Goal: Task Accomplishment & Management: Complete application form

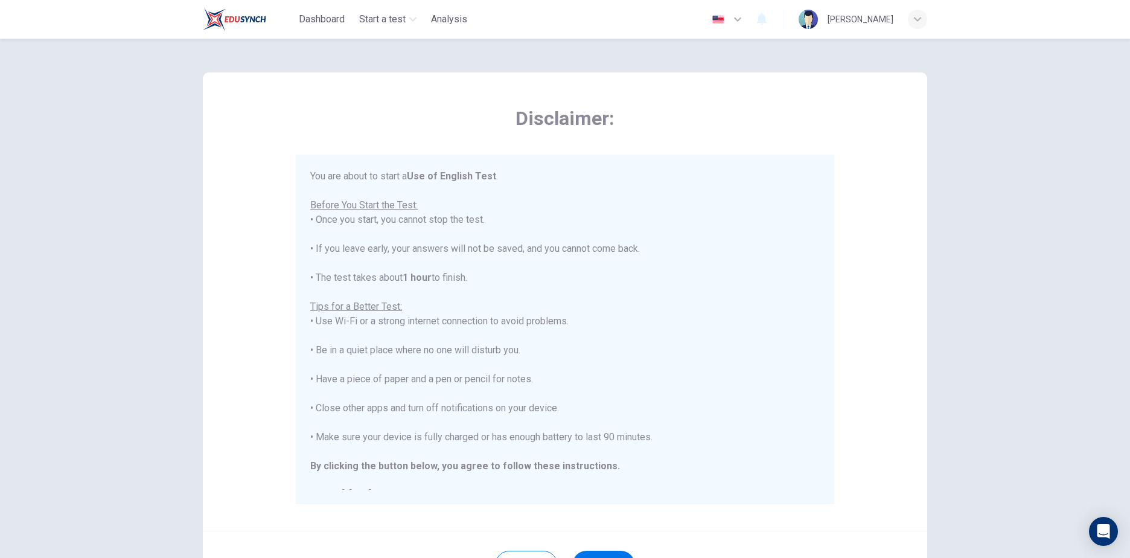
scroll to position [14, 0]
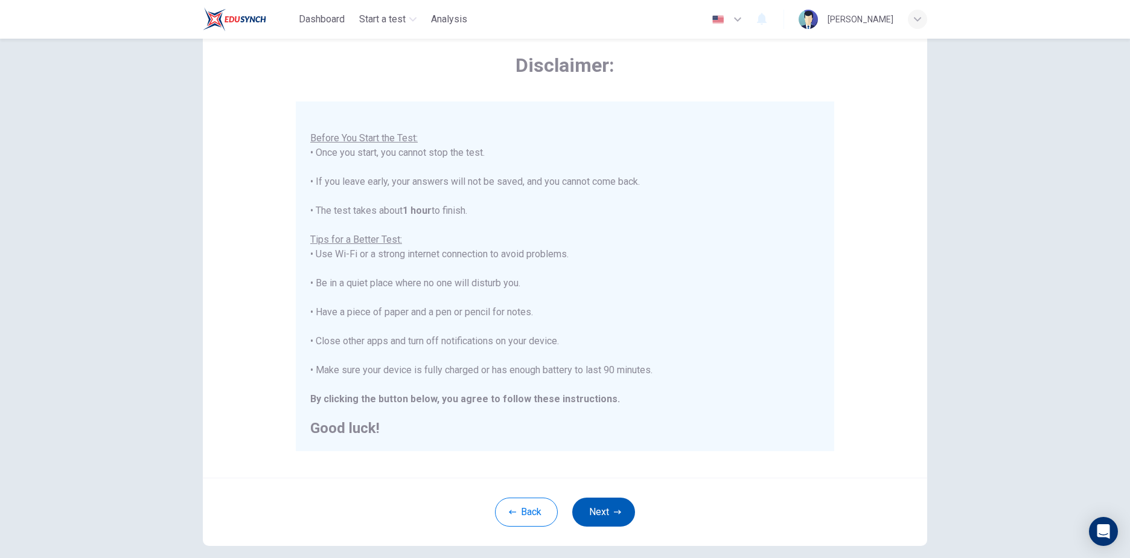
click at [609, 512] on button "Next" at bounding box center [603, 511] width 63 height 29
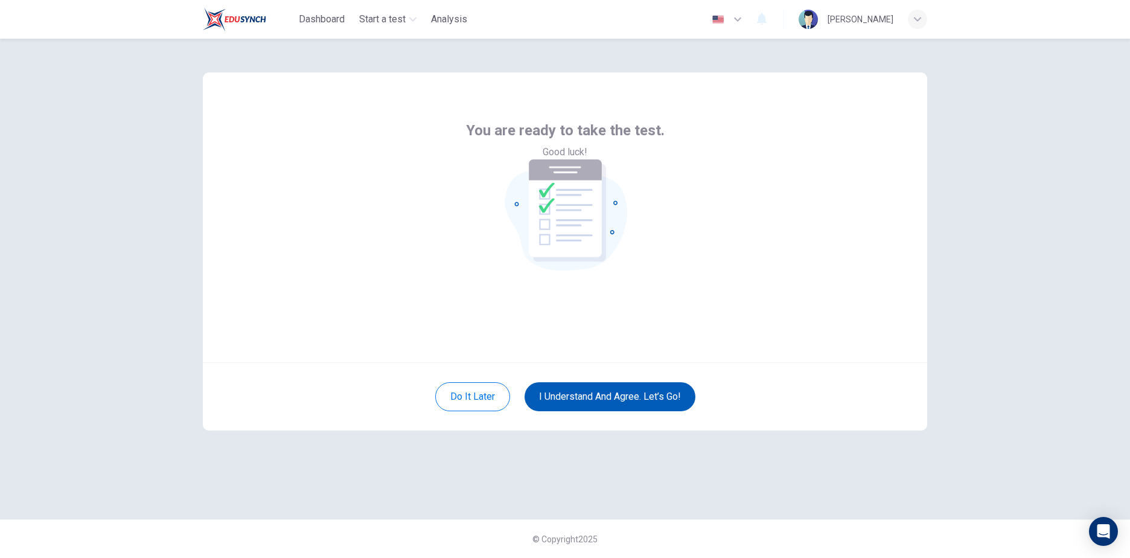
scroll to position [0, 0]
click at [588, 398] on button "I understand and agree. Let’s go!" at bounding box center [609, 396] width 171 height 29
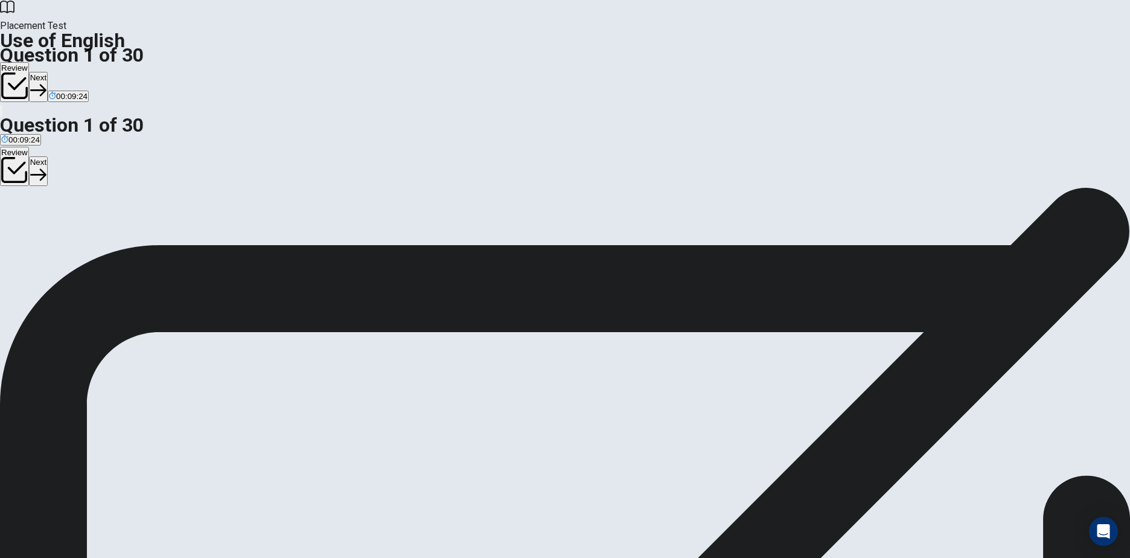
click at [28, 226] on div "B" at bounding box center [22, 221] width 11 height 9
click at [48, 72] on button "Next" at bounding box center [38, 87] width 19 height 30
click at [36, 231] on button "B Did" at bounding box center [28, 226] width 14 height 21
click at [68, 72] on button "Next" at bounding box center [58, 87] width 19 height 30
click at [32, 230] on span "have" at bounding box center [23, 230] width 18 height 9
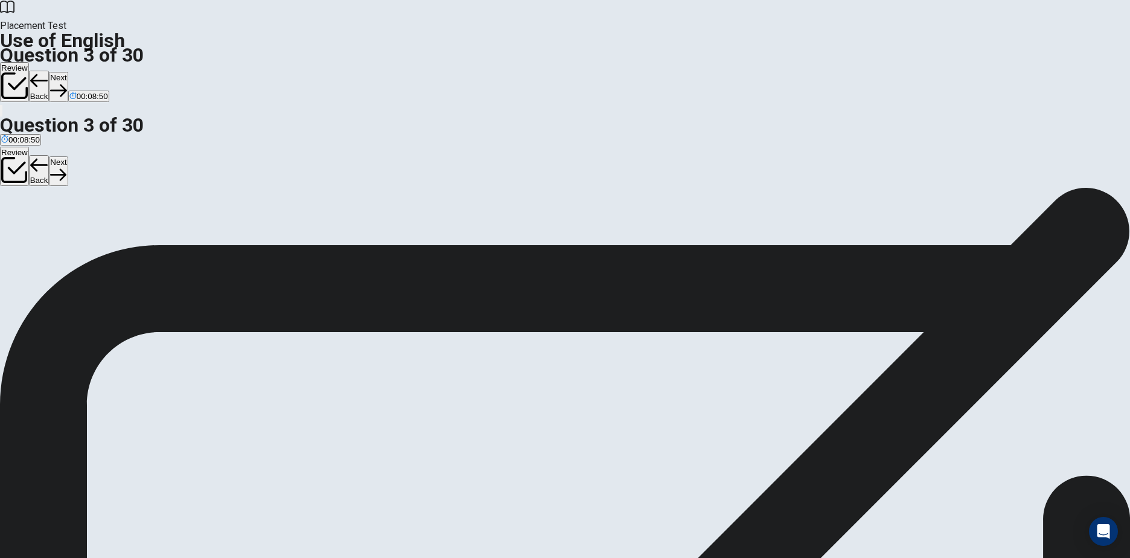
click at [68, 72] on button "Next" at bounding box center [58, 87] width 19 height 30
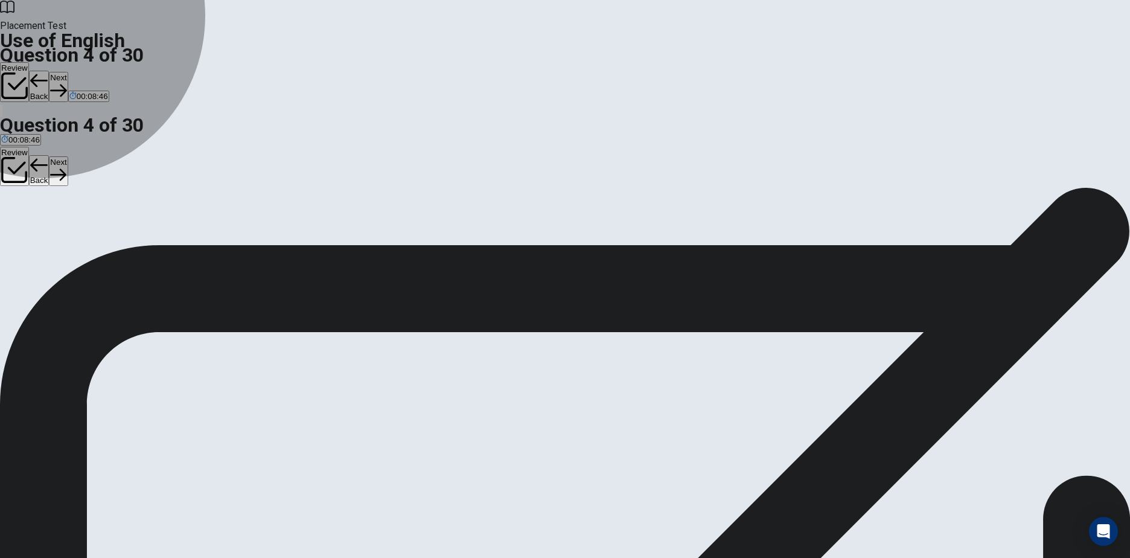
click at [31, 235] on span "Has" at bounding box center [23, 230] width 14 height 9
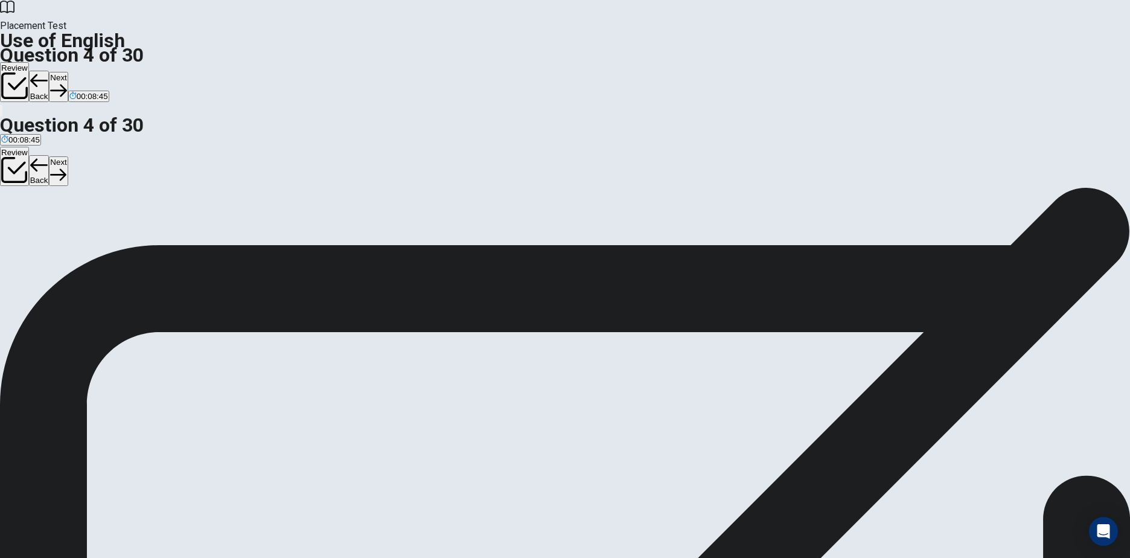
click at [66, 82] on icon "button" at bounding box center [58, 90] width 16 height 16
click at [93, 235] on span "hiking" at bounding box center [82, 230] width 21 height 9
click at [68, 72] on button "Next" at bounding box center [58, 87] width 19 height 30
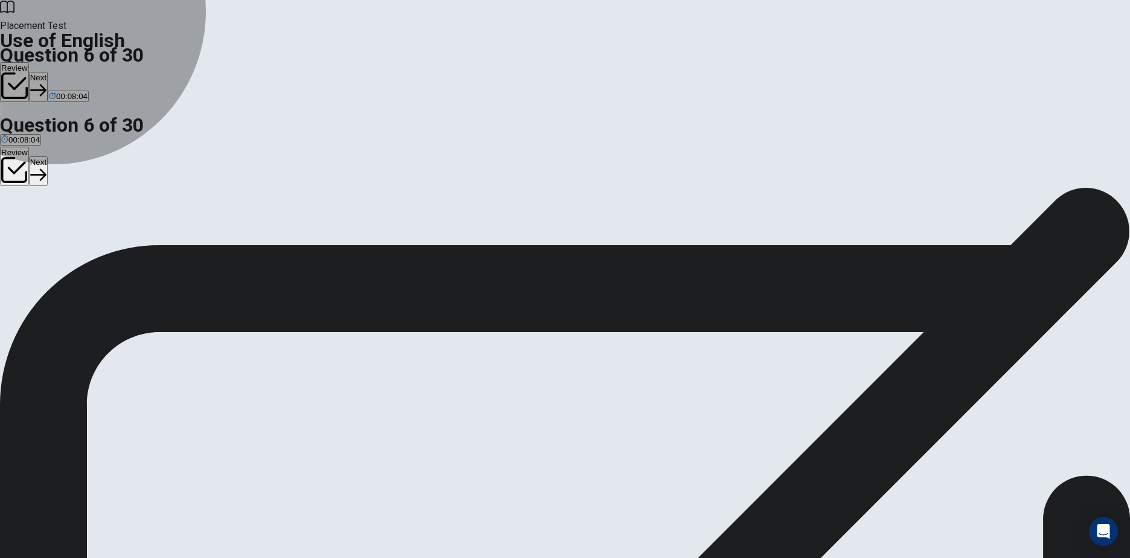
click at [66, 232] on span "Exciting" at bounding box center [51, 230] width 28 height 9
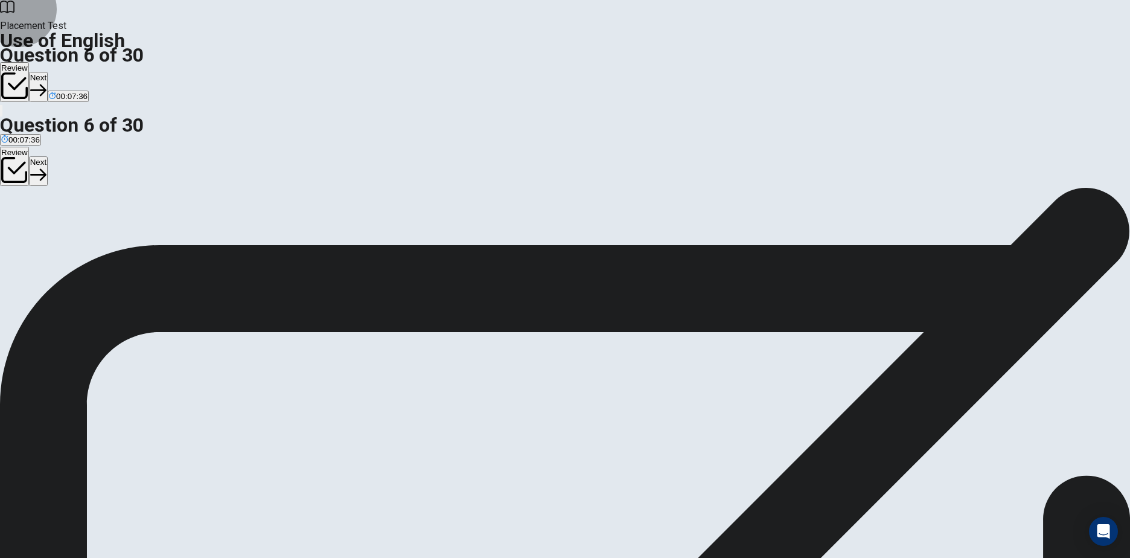
click at [48, 72] on button "Next" at bounding box center [38, 87] width 19 height 30
click at [43, 226] on button "B kettle" at bounding box center [32, 226] width 22 height 21
click at [68, 72] on button "Next" at bounding box center [58, 87] width 19 height 30
click at [51, 235] on span "eat" at bounding box center [45, 230] width 11 height 9
click at [68, 72] on button "Next" at bounding box center [58, 87] width 19 height 30
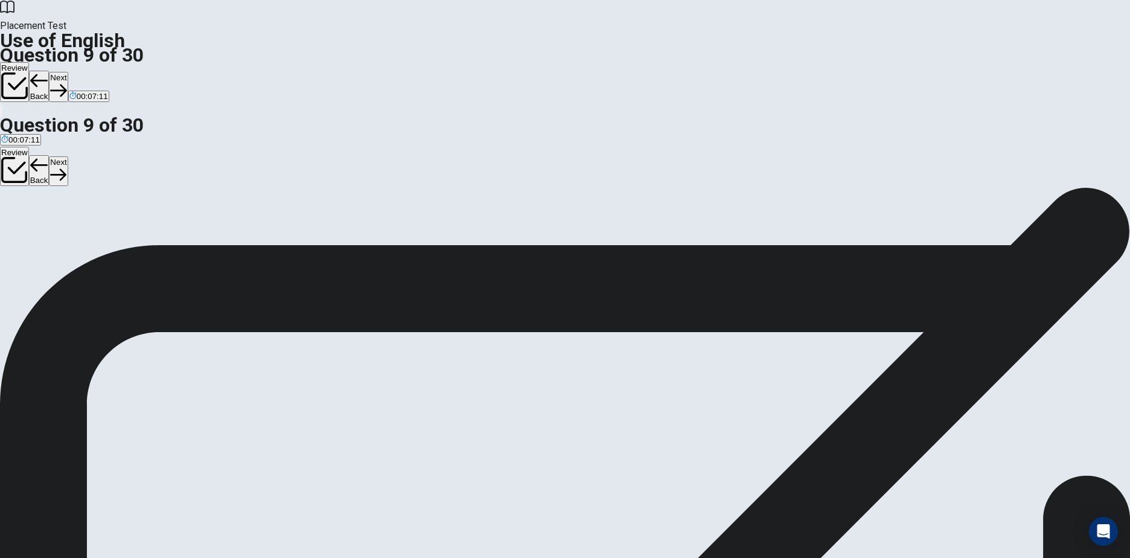
drag, startPoint x: 507, startPoint y: 228, endPoint x: 739, endPoint y: 188, distance: 235.8
click at [37, 228] on span "clean" at bounding box center [27, 230] width 19 height 9
click at [68, 72] on button "Next" at bounding box center [58, 87] width 19 height 30
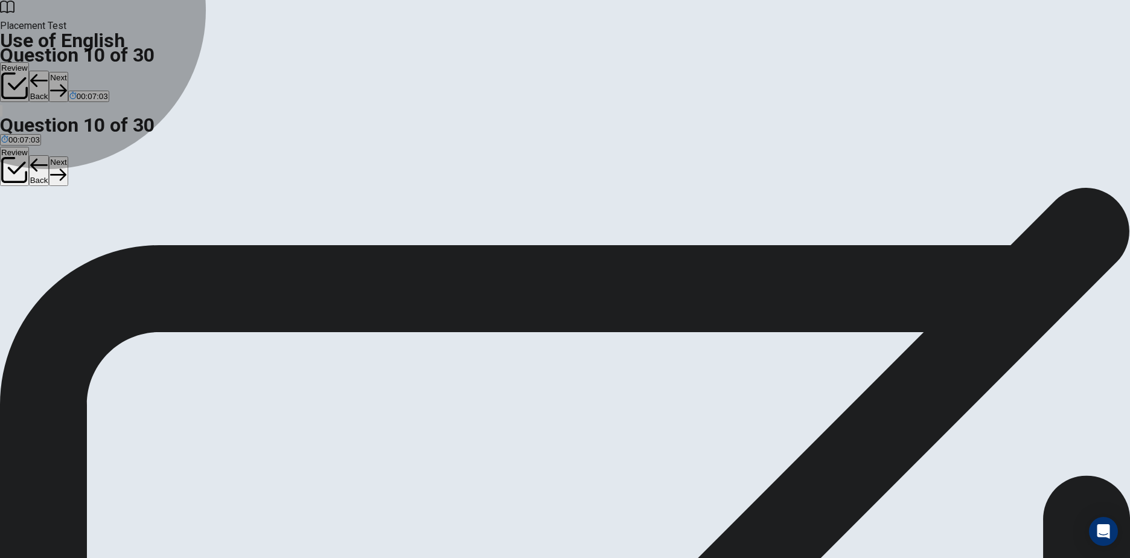
click at [109, 235] on span "studied" at bounding box center [96, 230] width 26 height 9
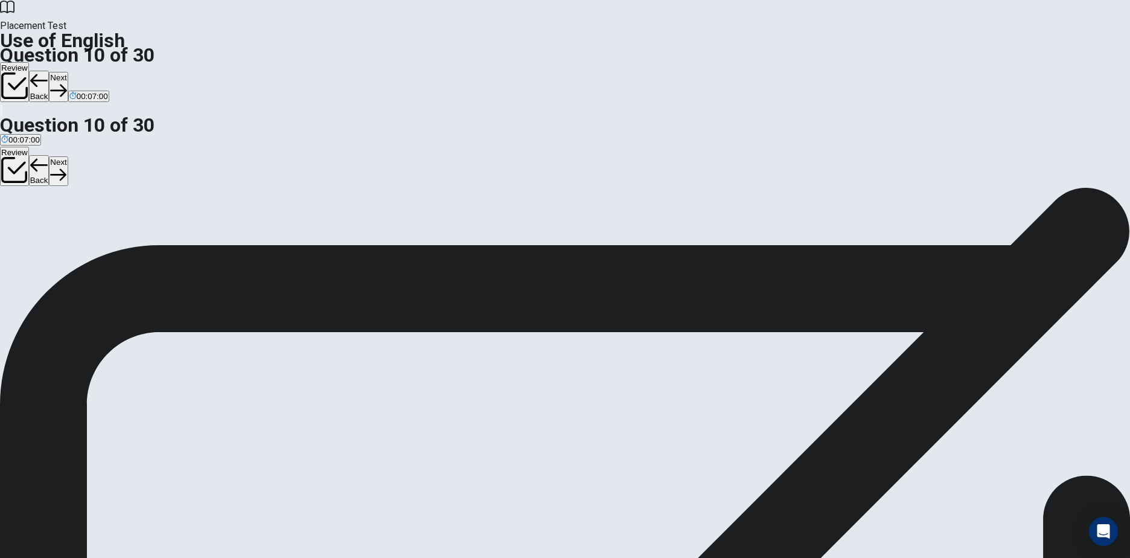
click at [68, 72] on button "Next" at bounding box center [58, 87] width 19 height 30
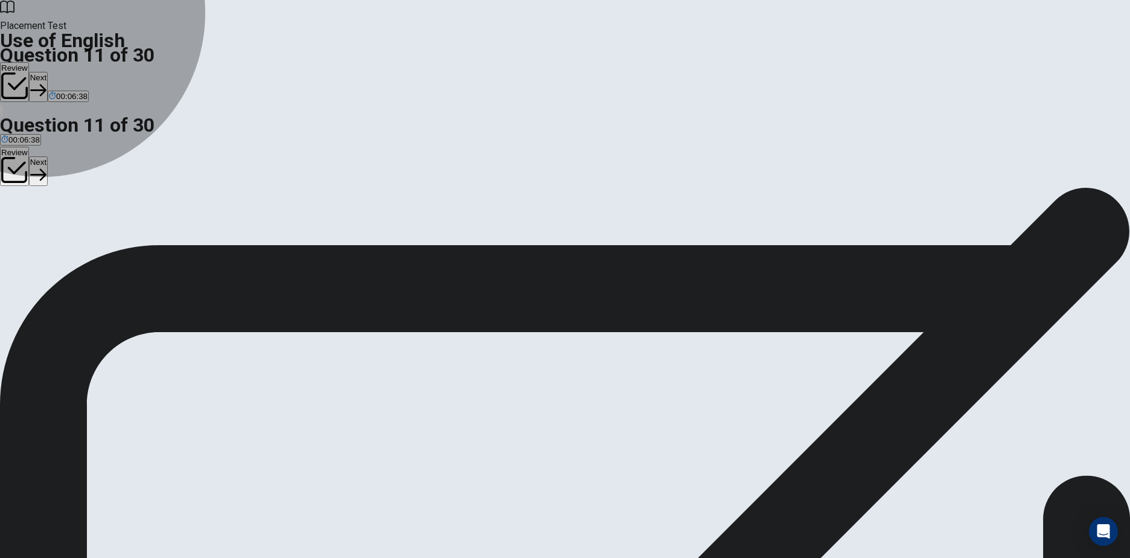
click at [67, 234] on span "will buy" at bounding box center [53, 230] width 27 height 9
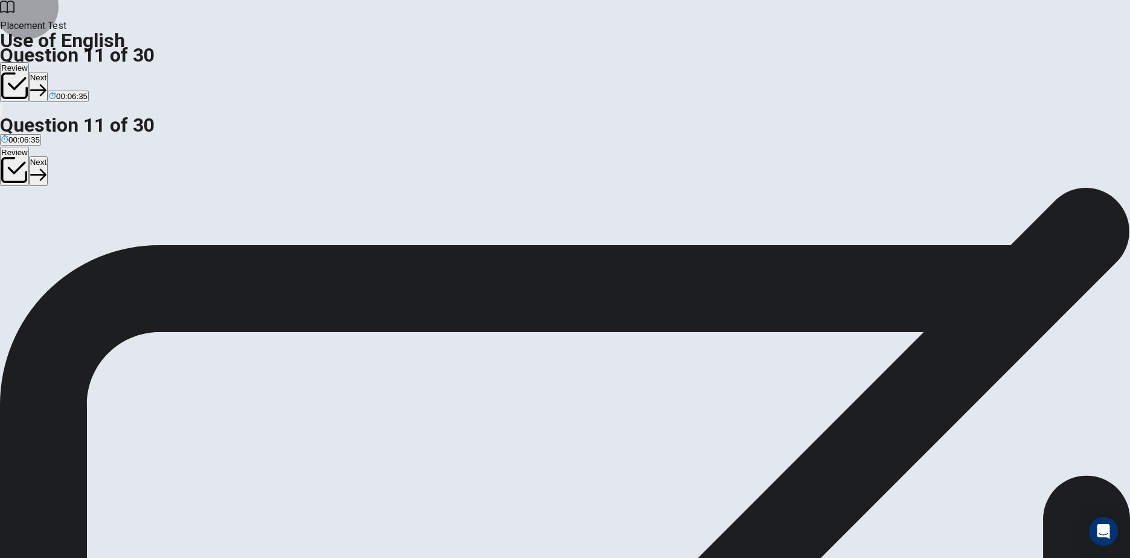
click at [48, 72] on button "Next" at bounding box center [38, 87] width 19 height 30
click at [49, 226] on span "had prepared" at bounding box center [25, 230] width 48 height 9
click at [68, 72] on button "Next" at bounding box center [58, 87] width 19 height 30
click at [54, 226] on span "had completed" at bounding box center [27, 230] width 53 height 9
click at [68, 72] on button "Next" at bounding box center [58, 87] width 19 height 30
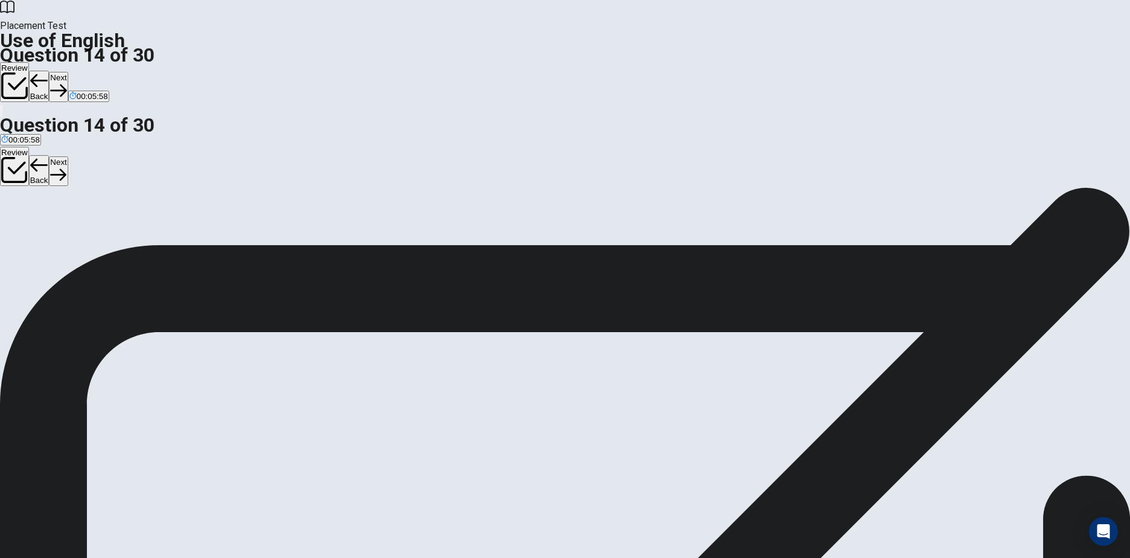
click at [74, 235] on span "stayed" at bounding box center [62, 230] width 24 height 9
click at [68, 72] on button "Next" at bounding box center [58, 87] width 19 height 30
click at [134, 235] on span "stop them from speaking" at bounding box center [90, 230] width 88 height 9
click at [68, 72] on button "Next" at bounding box center [58, 87] width 19 height 30
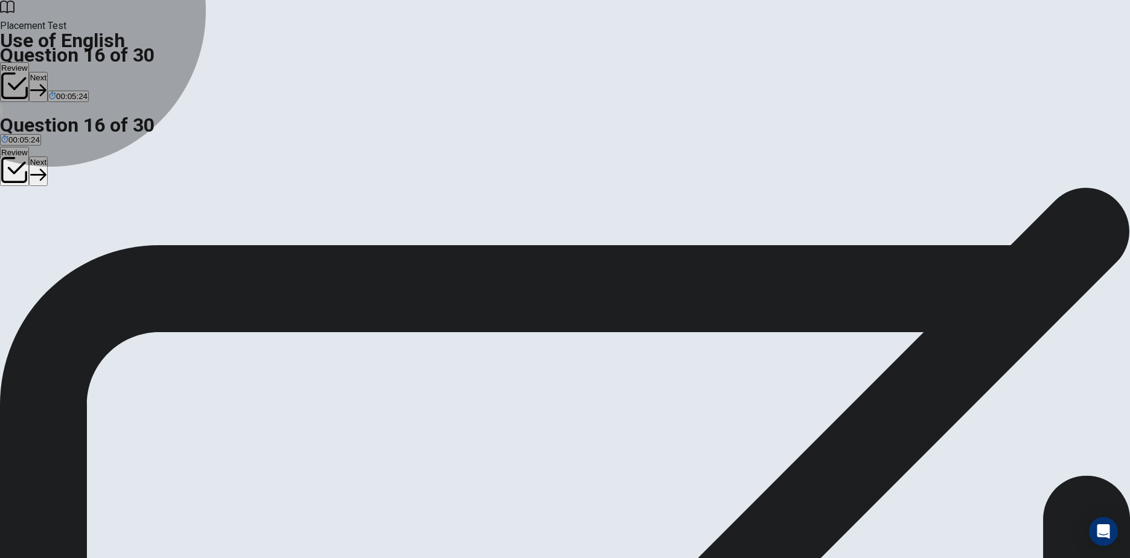
click at [84, 235] on span "interesting" at bounding box center [64, 230] width 37 height 9
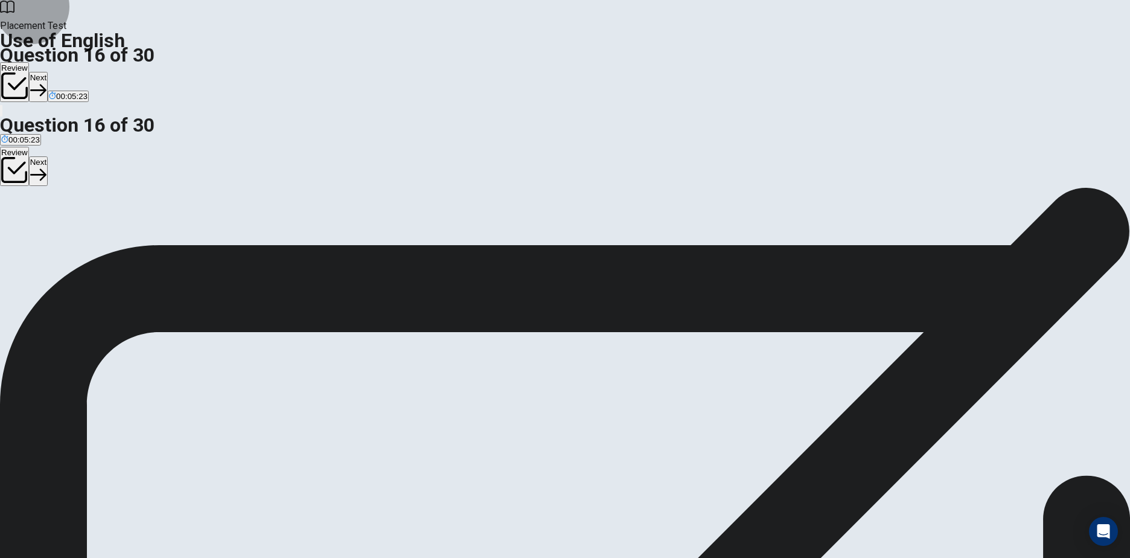
click at [48, 72] on button "Next" at bounding box center [38, 87] width 19 height 30
drag, startPoint x: 503, startPoint y: 276, endPoint x: 535, endPoint y: 271, distance: 32.9
click at [60, 235] on span "puts" at bounding box center [52, 230] width 15 height 9
click at [68, 72] on button "Next" at bounding box center [58, 87] width 19 height 30
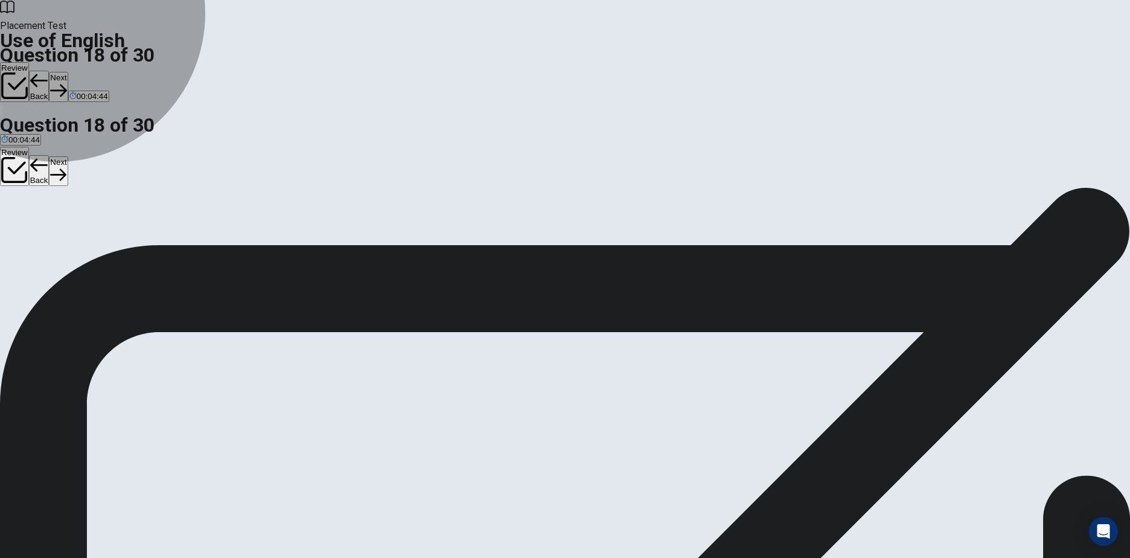
click at [19, 216] on button "A rural" at bounding box center [9, 226] width 19 height 21
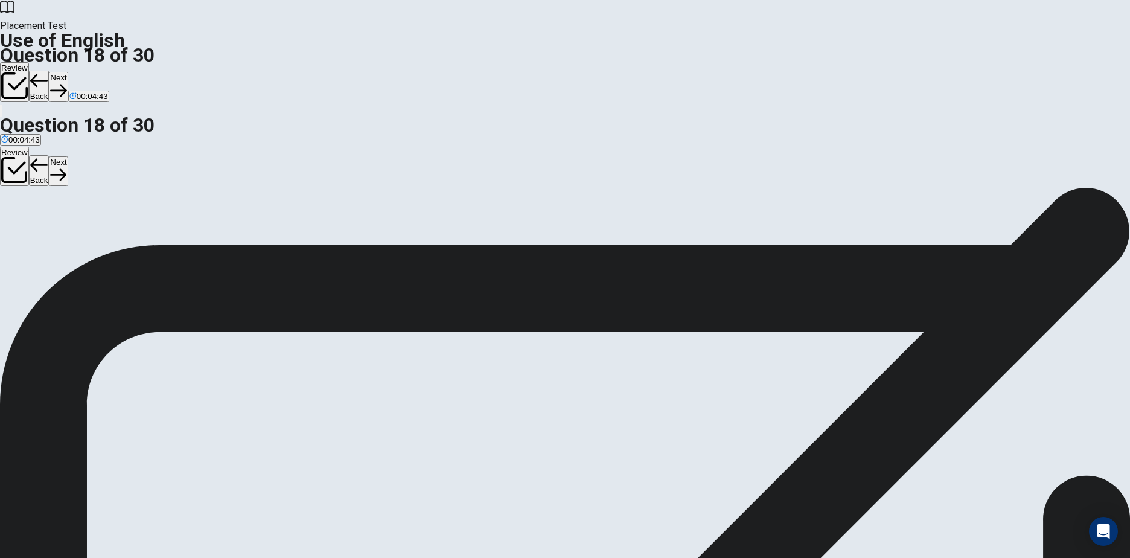
click at [68, 72] on button "Next" at bounding box center [58, 87] width 19 height 30
click at [91, 235] on span "generous" at bounding box center [74, 230] width 34 height 9
click at [68, 72] on button "Next" at bounding box center [58, 87] width 19 height 30
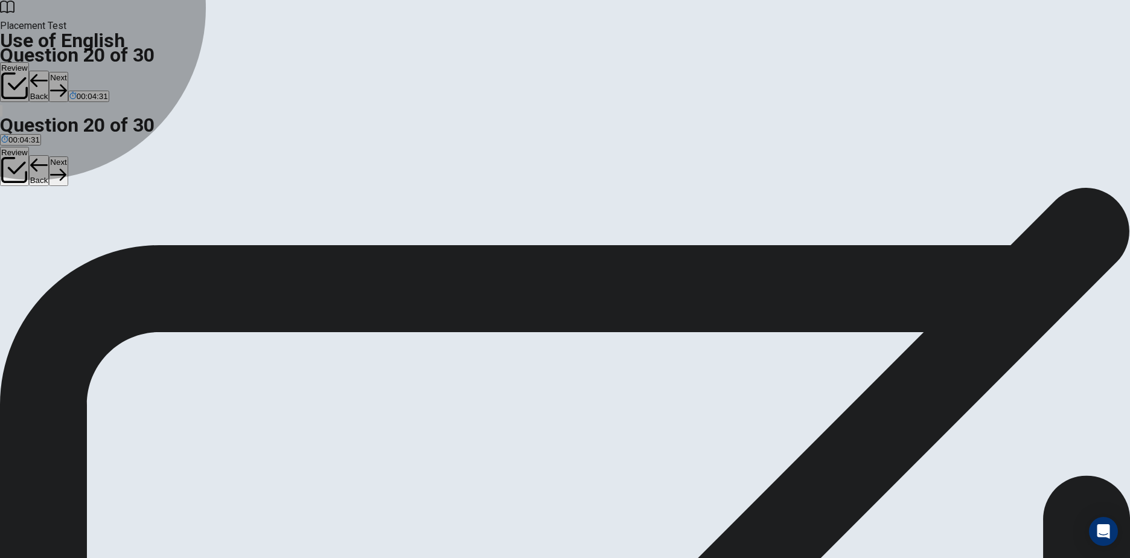
click at [13, 226] on span "Did" at bounding box center [7, 230] width 12 height 9
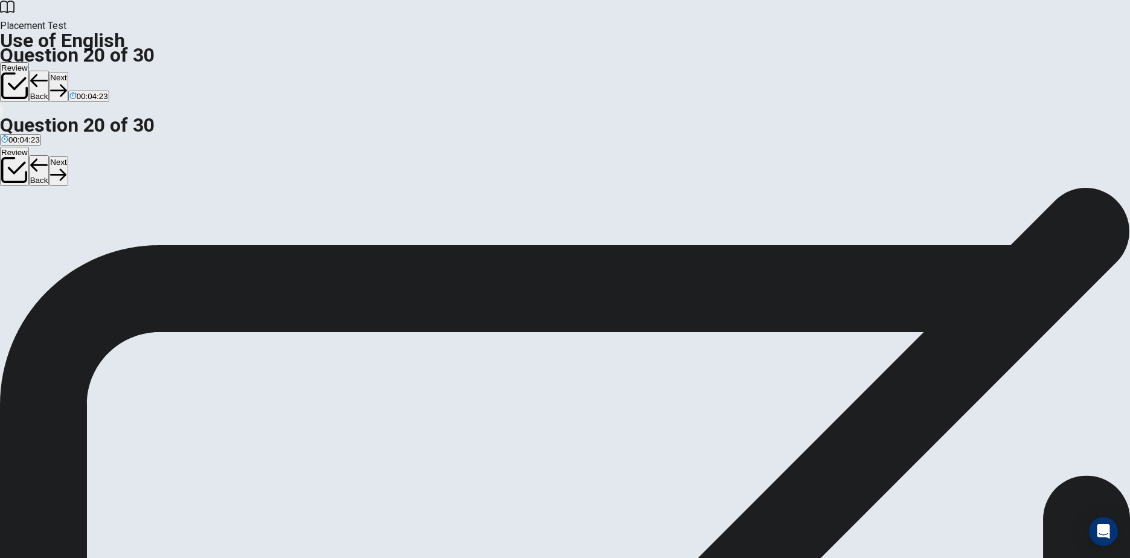
click at [68, 72] on button "Next" at bounding box center [58, 87] width 19 height 30
click at [83, 235] on span "fills out" at bounding box center [71, 230] width 25 height 9
drag, startPoint x: 763, startPoint y: 20, endPoint x: 736, endPoint y: 162, distance: 144.3
click at [48, 72] on button "Next" at bounding box center [38, 87] width 19 height 30
click at [40, 235] on span "whose" at bounding box center [29, 230] width 24 height 9
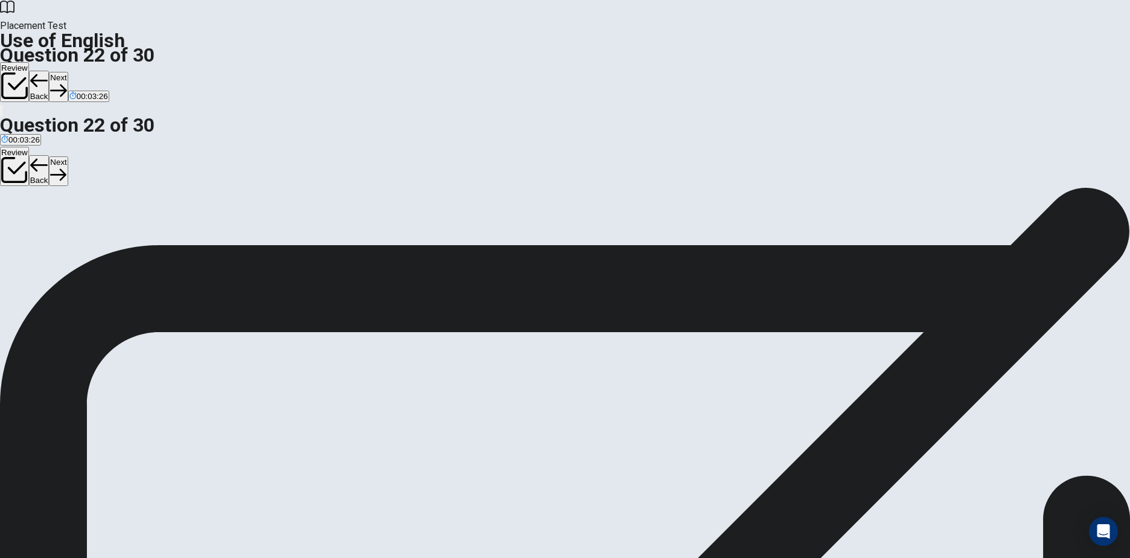
click at [68, 72] on button "Next" at bounding box center [58, 87] width 19 height 30
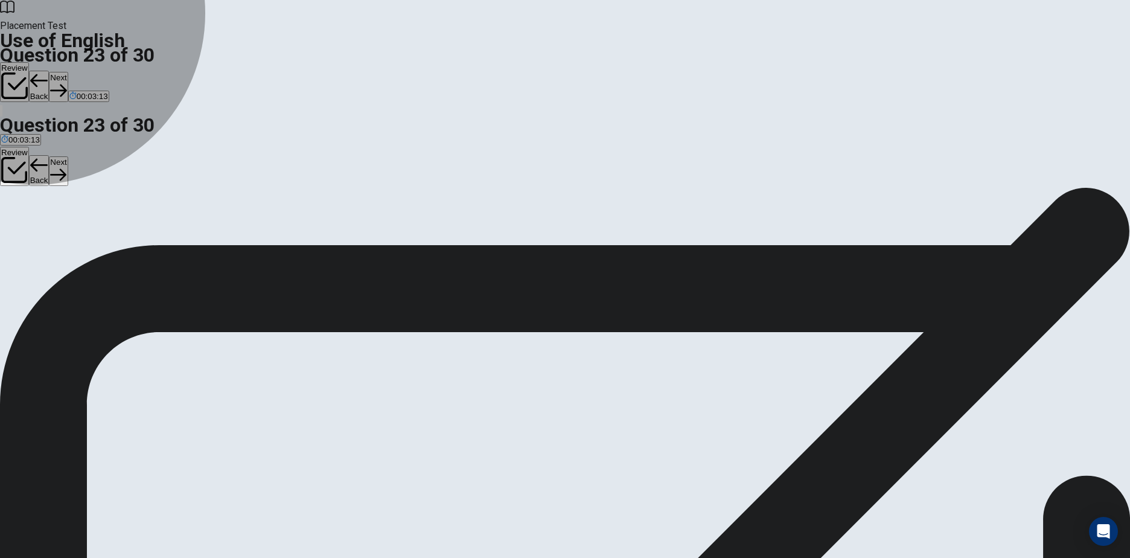
drag, startPoint x: 497, startPoint y: 234, endPoint x: 743, endPoint y: 125, distance: 269.1
click at [46, 234] on span "read" at bounding box center [38, 230] width 16 height 9
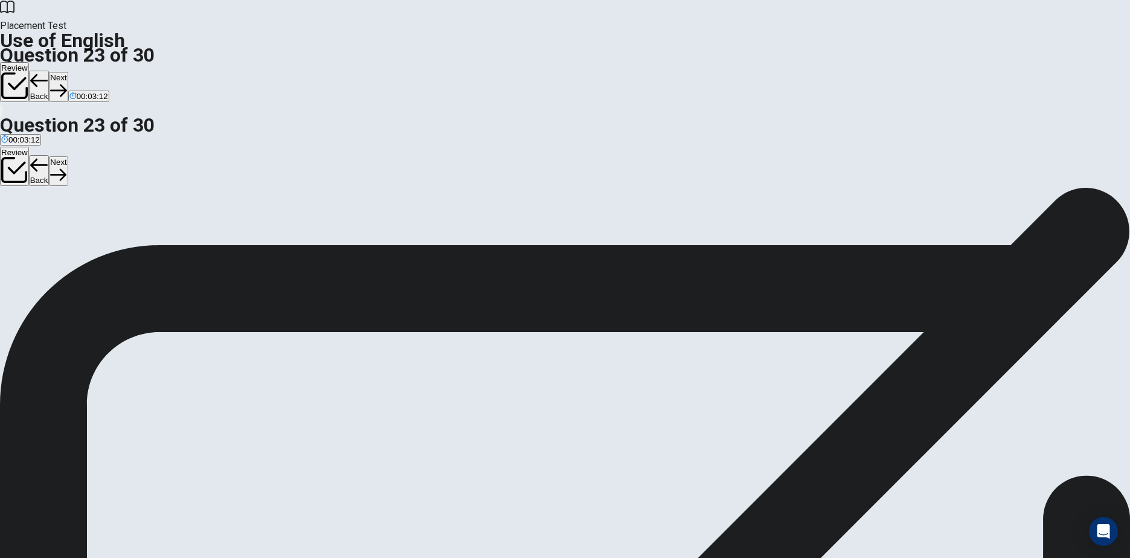
click at [68, 72] on button "Next" at bounding box center [58, 87] width 19 height 30
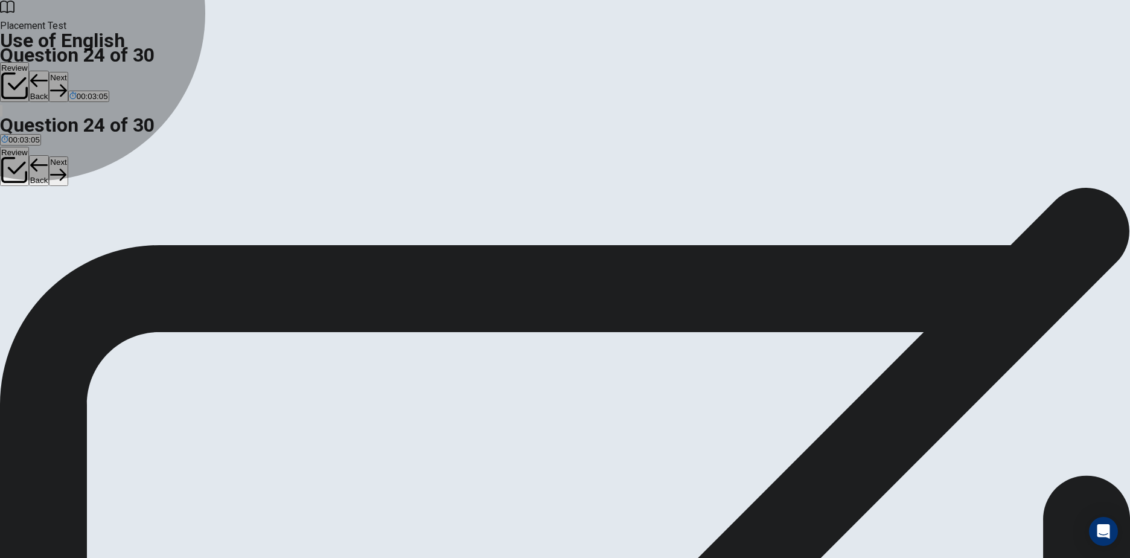
click at [13, 226] on span "are" at bounding box center [6, 230] width 11 height 9
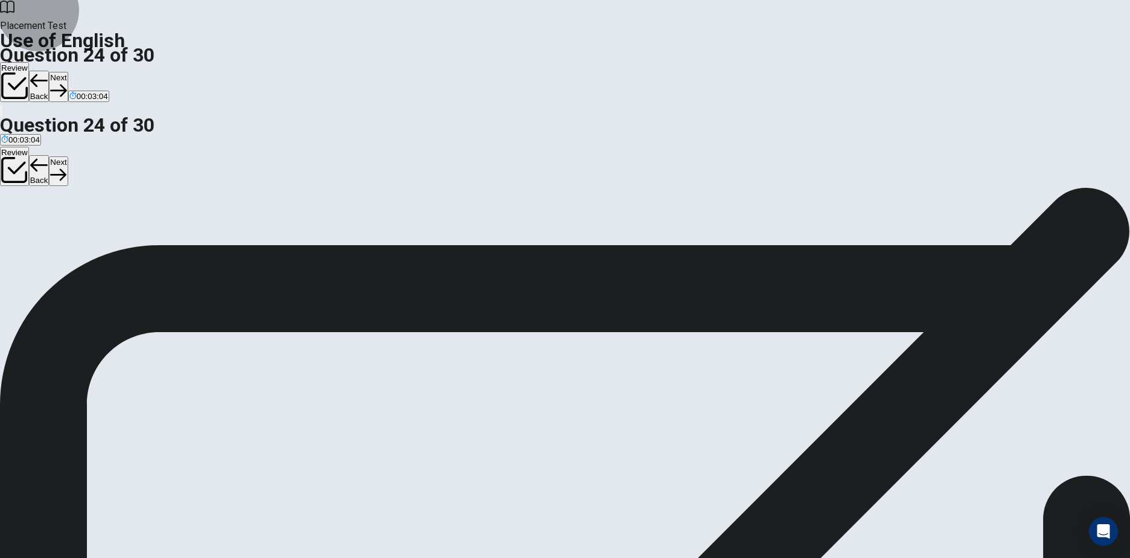
click at [66, 82] on icon "button" at bounding box center [58, 90] width 16 height 16
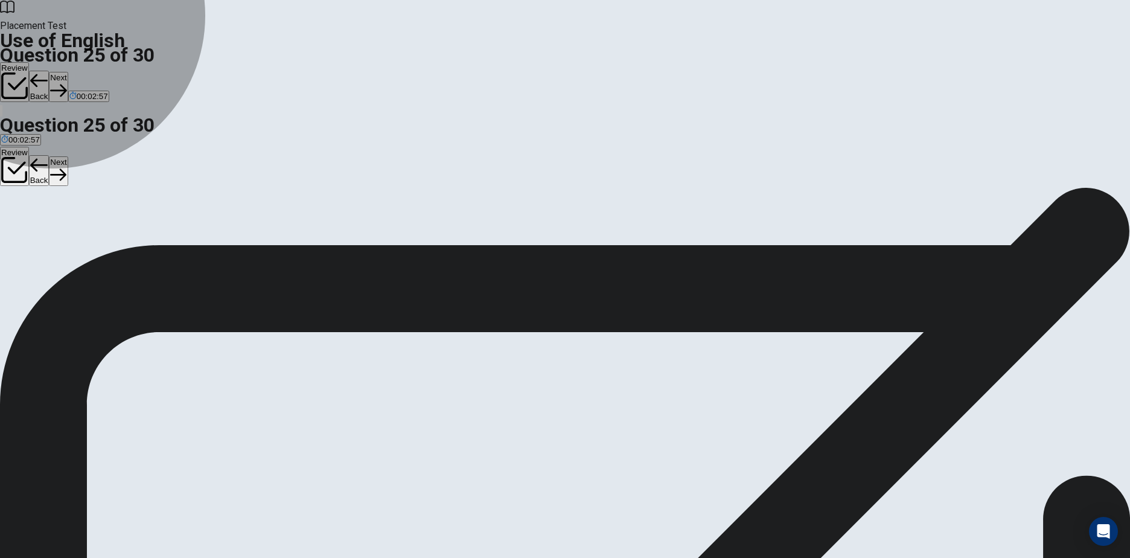
click at [83, 235] on span "advertise" at bounding box center [66, 230] width 33 height 9
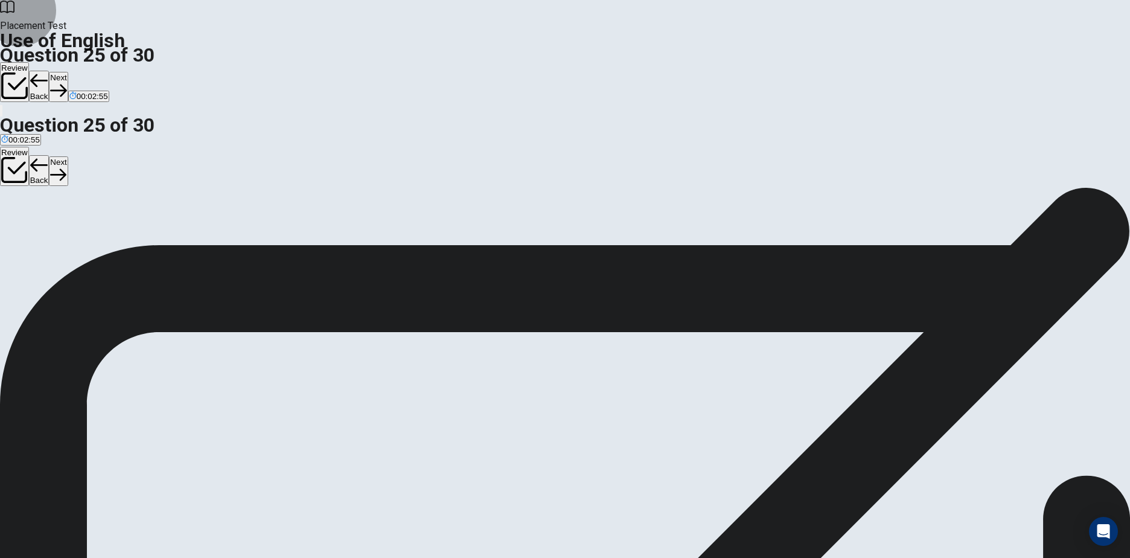
click at [68, 72] on button "Next" at bounding box center [58, 87] width 19 height 30
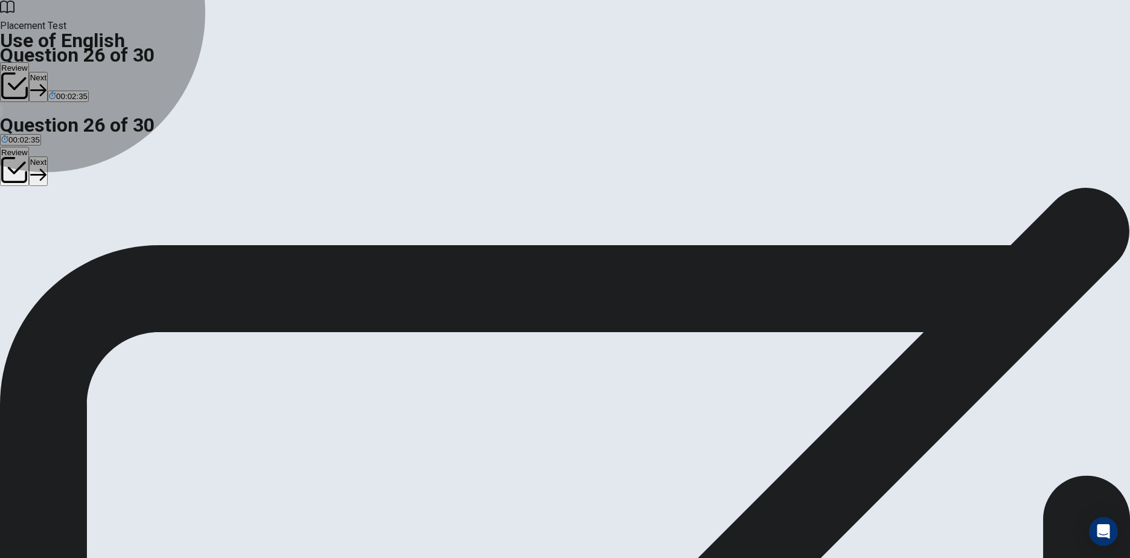
click at [105, 235] on span "expand" at bounding box center [91, 230] width 27 height 9
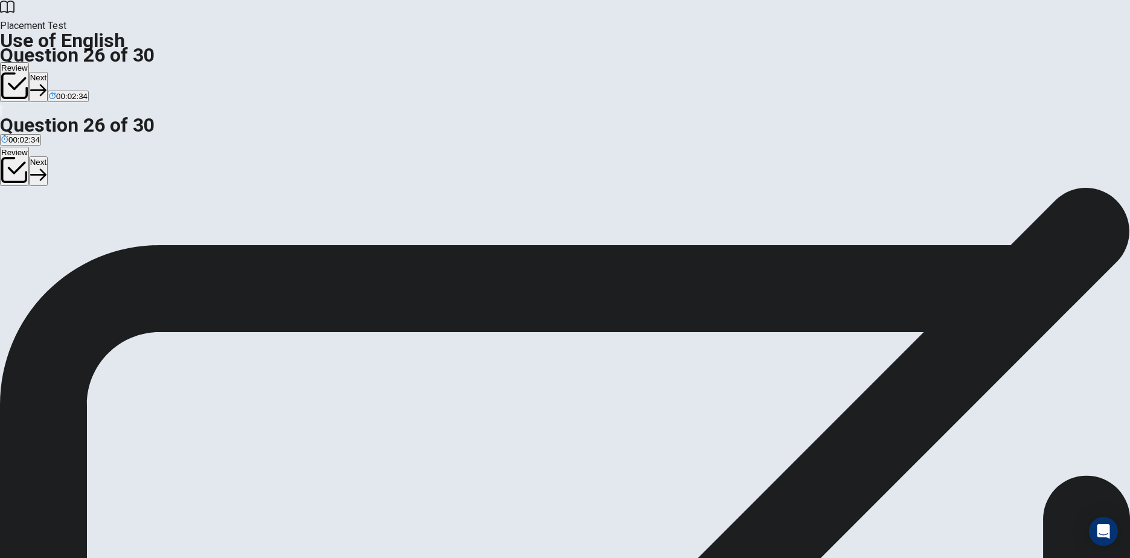
click at [48, 72] on button "Next" at bounding box center [38, 87] width 19 height 30
click at [51, 235] on span "solution" at bounding box center [38, 230] width 28 height 9
click at [68, 72] on button "Next" at bounding box center [58, 87] width 19 height 30
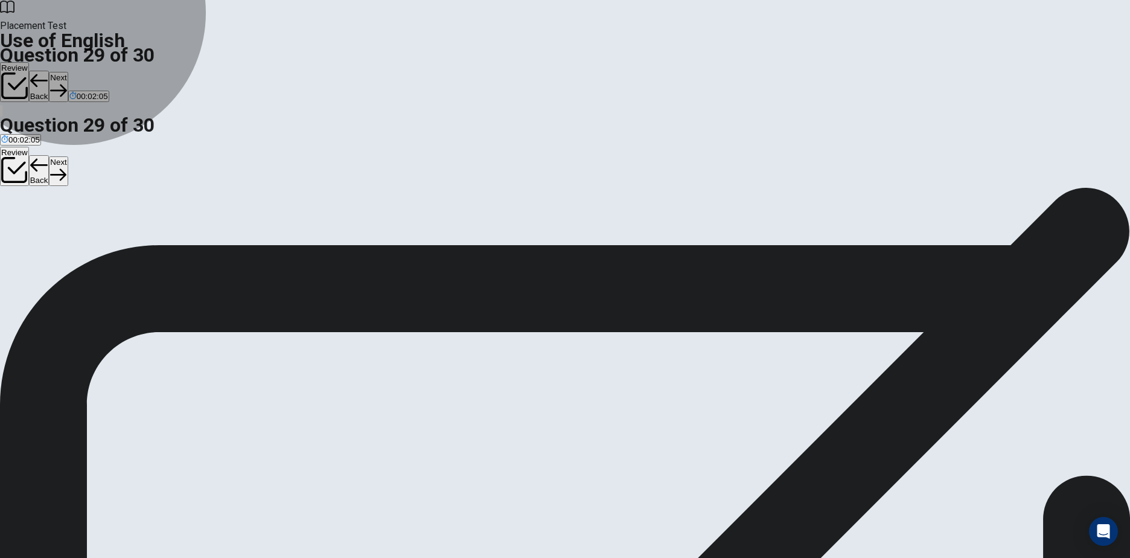
click at [168, 235] on span "found in many places" at bounding box center [130, 230] width 76 height 9
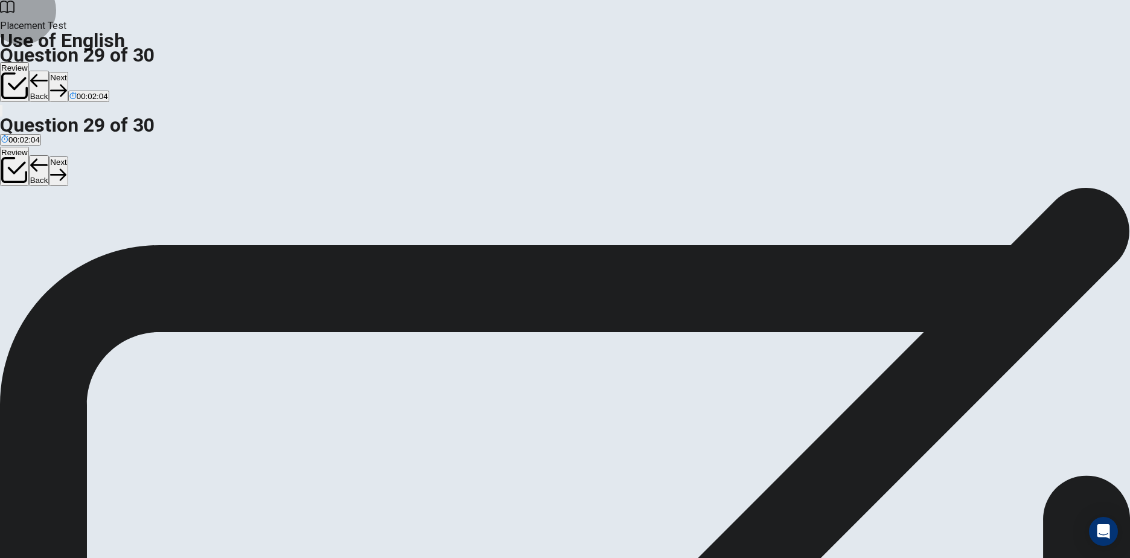
click at [68, 72] on button "Next" at bounding box center [58, 87] width 19 height 30
click at [75, 235] on span "comes" at bounding box center [64, 230] width 24 height 9
click at [66, 82] on icon "button" at bounding box center [58, 90] width 16 height 16
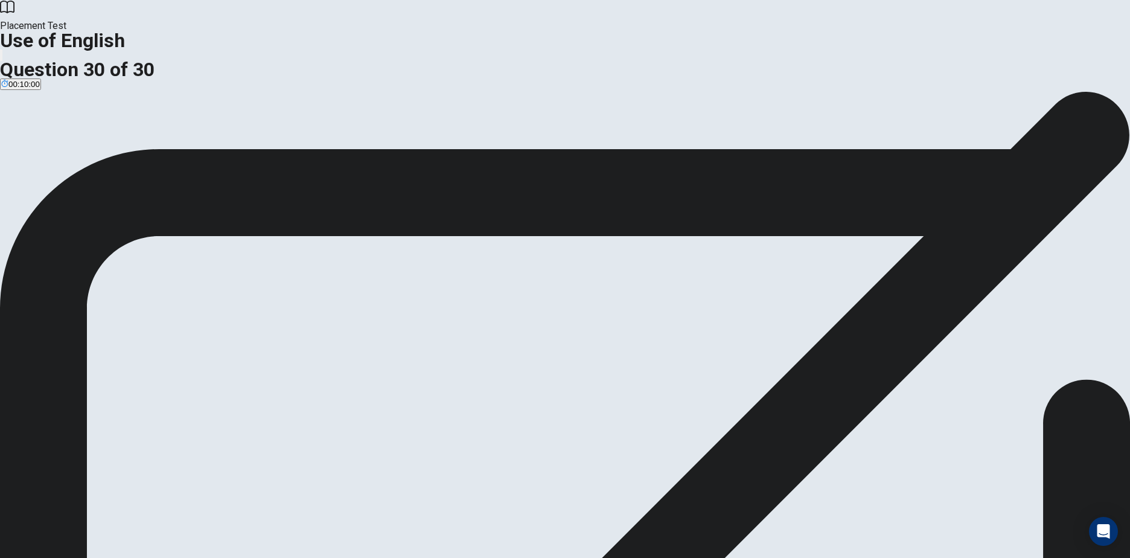
click at [96, 180] on button "Continue" at bounding box center [71, 172] width 49 height 16
